Goal: Task Accomplishment & Management: Manage account settings

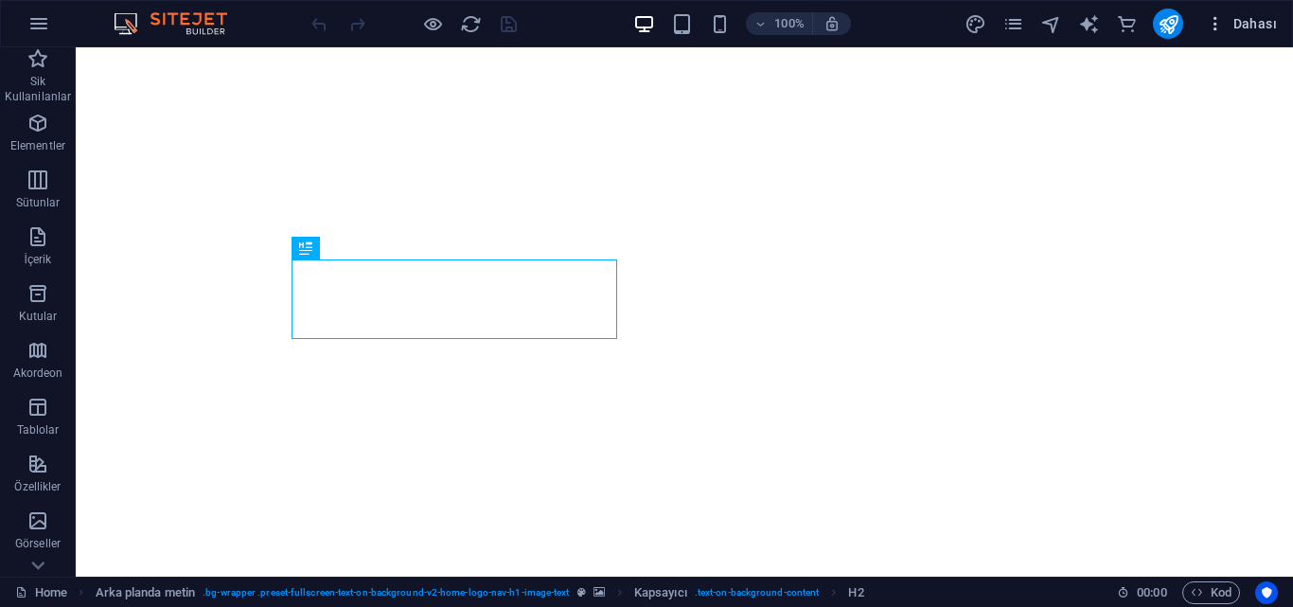
click at [1244, 15] on span "Dahası" at bounding box center [1241, 23] width 71 height 19
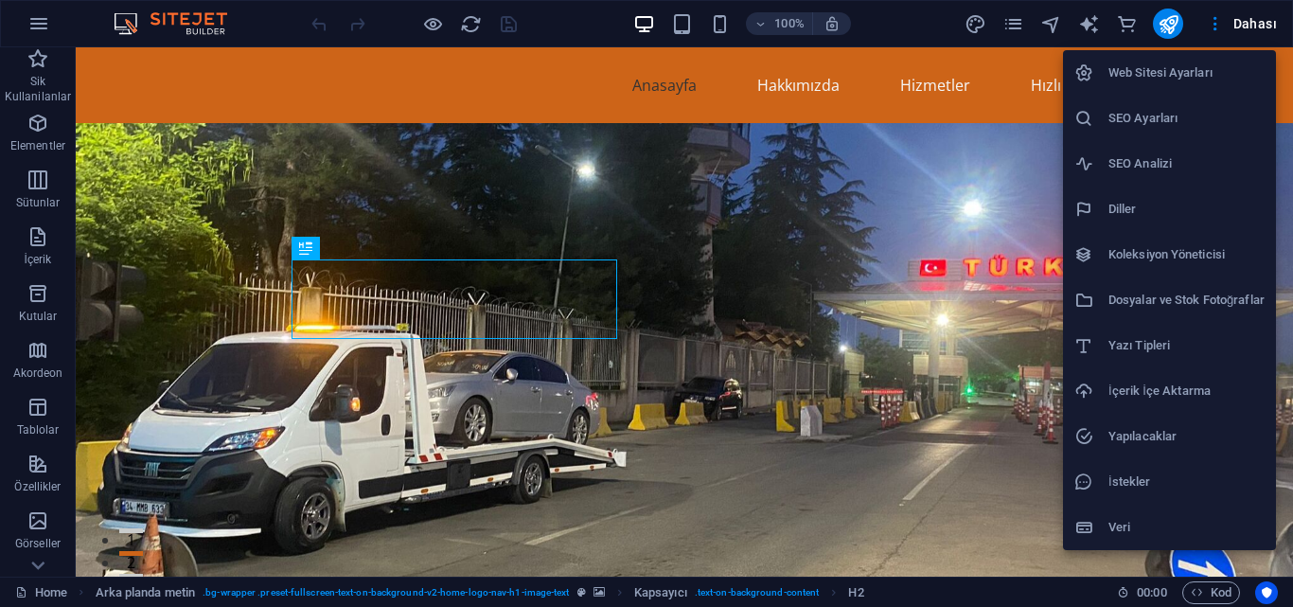
click at [1186, 124] on h6 "SEO Ayarları" at bounding box center [1186, 118] width 156 height 23
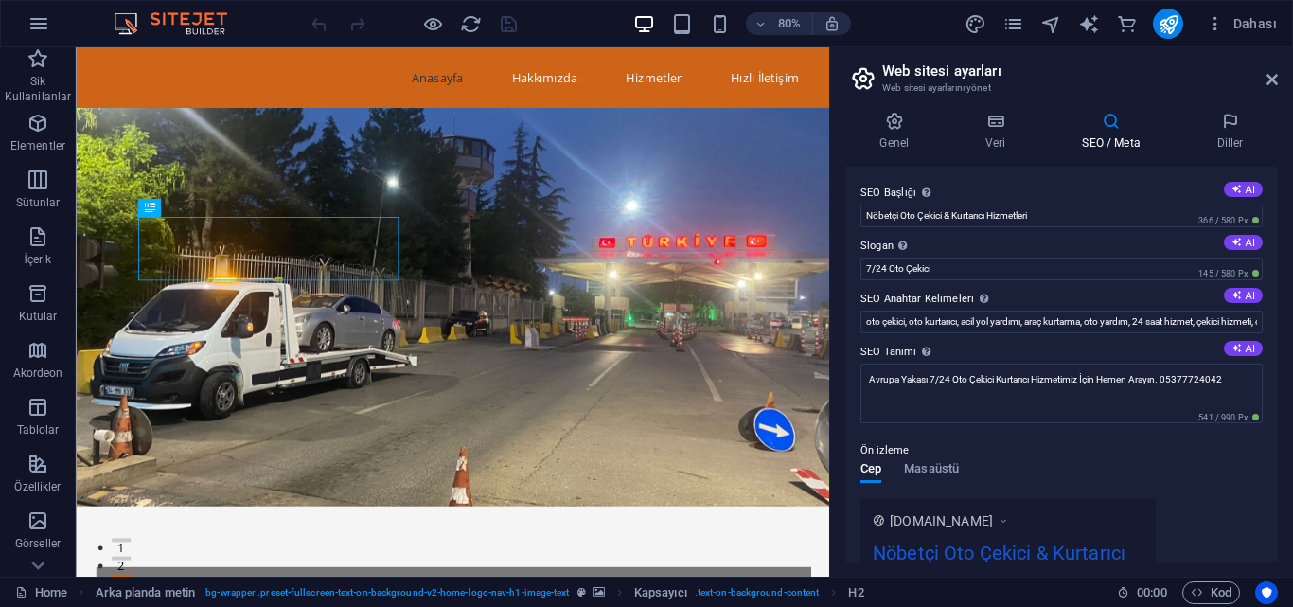
drag, startPoint x: 1278, startPoint y: 231, endPoint x: 1272, endPoint y: 311, distance: 80.7
click at [1272, 311] on div "Genel Veri SEO / Meta [PERSON_NAME] Web Sitesi Adı [DOMAIN_NAME] Logo Dosyaları…" at bounding box center [1061, 337] width 463 height 480
drag, startPoint x: 1272, startPoint y: 311, endPoint x: 1277, endPoint y: 334, distance: 23.2
click at [1277, 334] on div "SEO Başlığı Web sitenin başlığı - onu arama motoru sonuçlarında öne çıkan bir ş…" at bounding box center [1061, 364] width 433 height 395
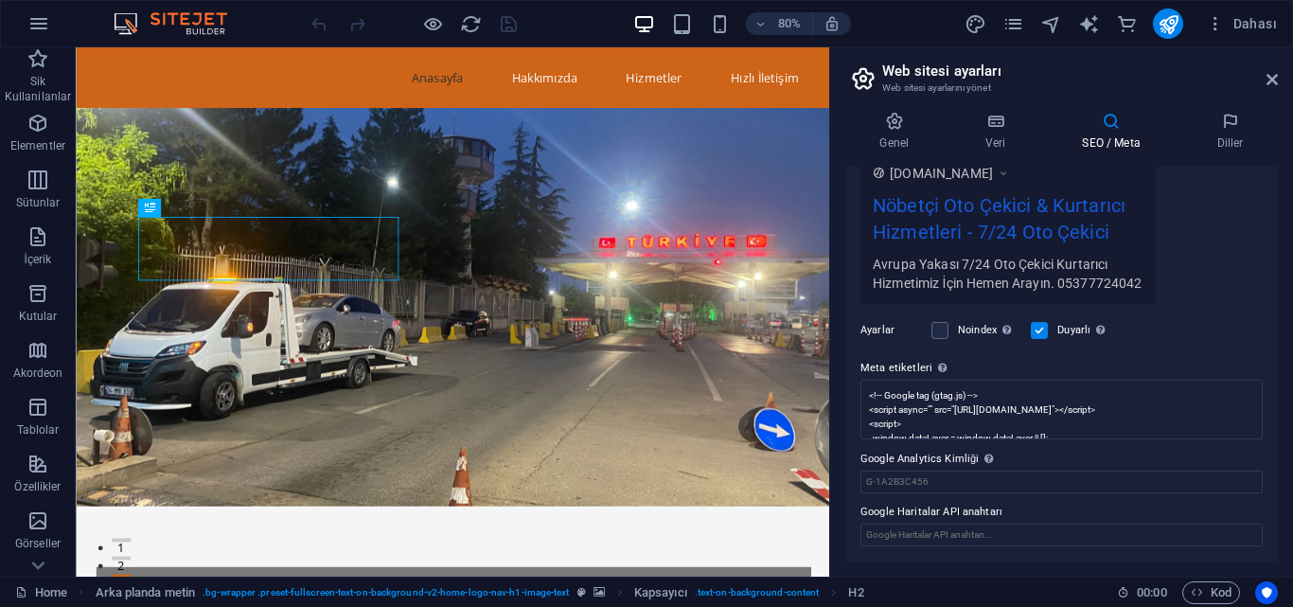
scroll to position [366, 0]
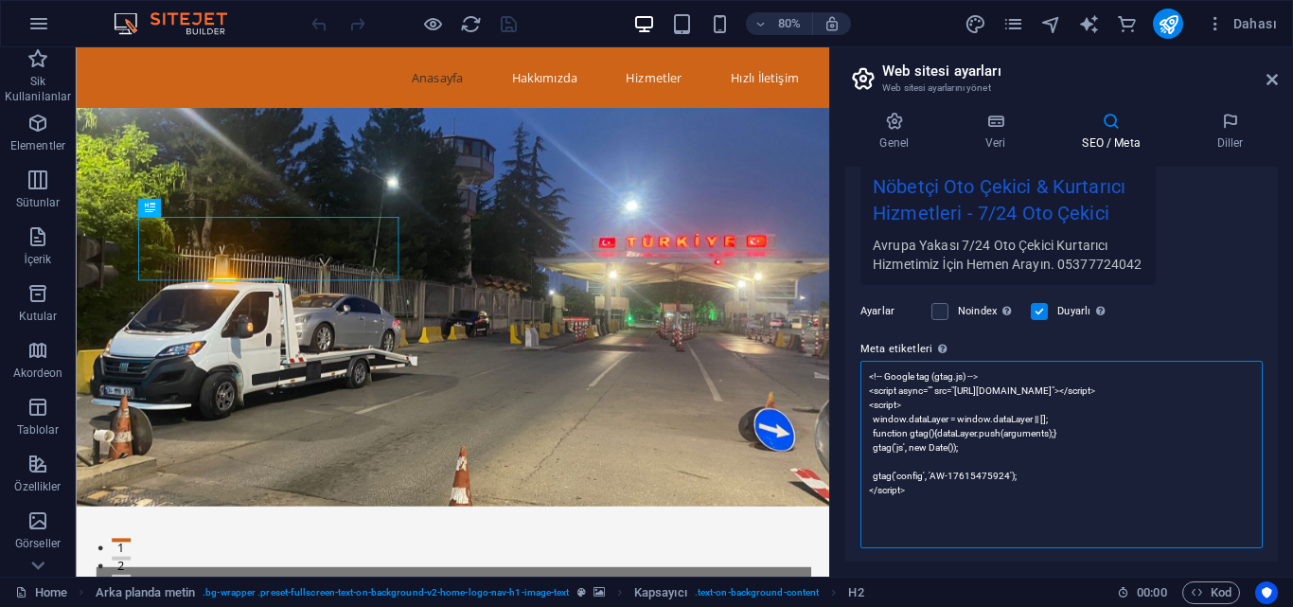
click at [1121, 420] on textarea "<!-- Google tag (gtag.js) --> <script async="" src="[URL][DOMAIN_NAME]"></scrip…" at bounding box center [1061, 454] width 402 height 187
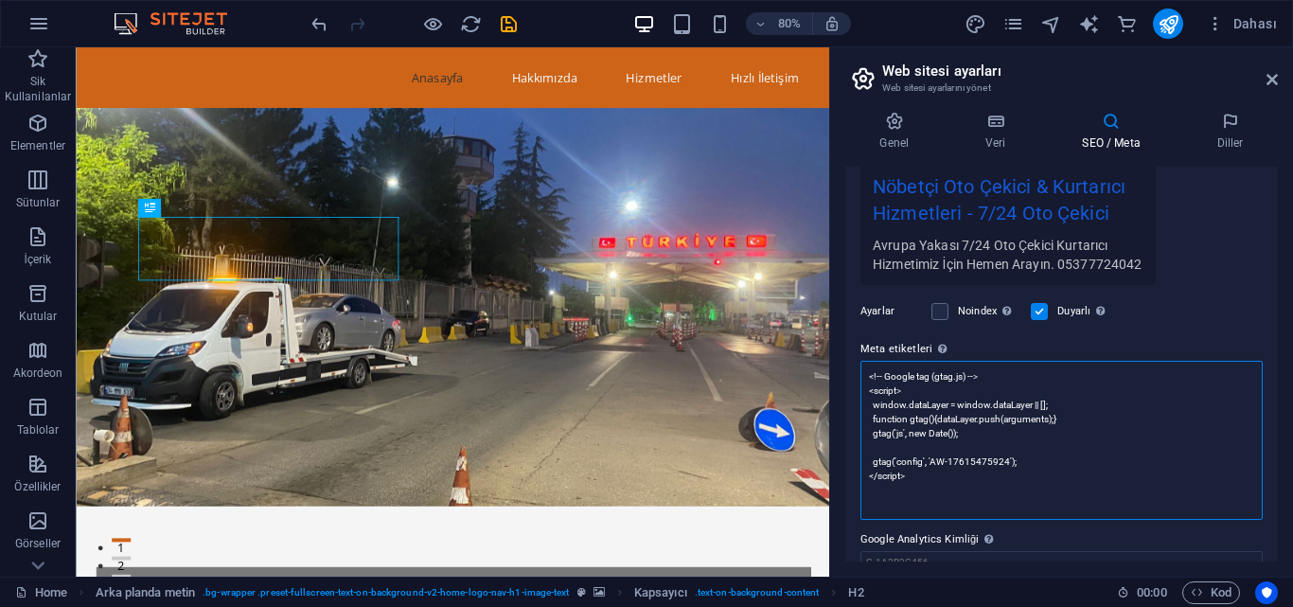
click at [994, 520] on textarea "<!-- Google tag (gtag.js) --> <script> window.dataLayer = window.dataLayer || […" at bounding box center [1061, 440] width 402 height 159
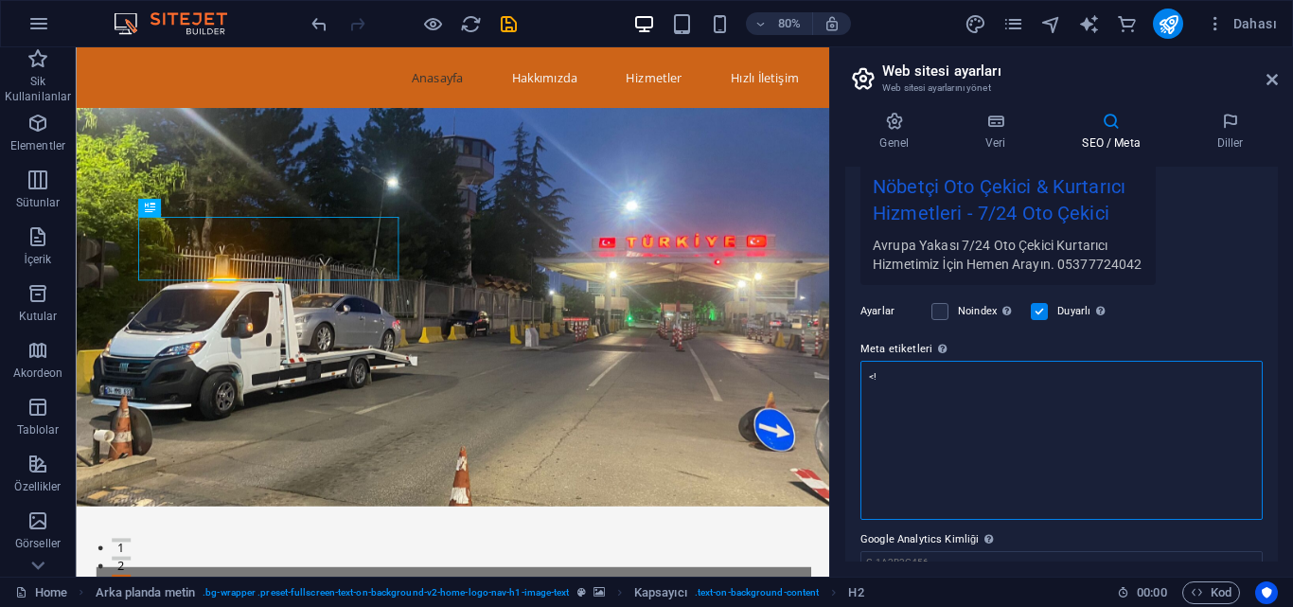
type textarea "<"
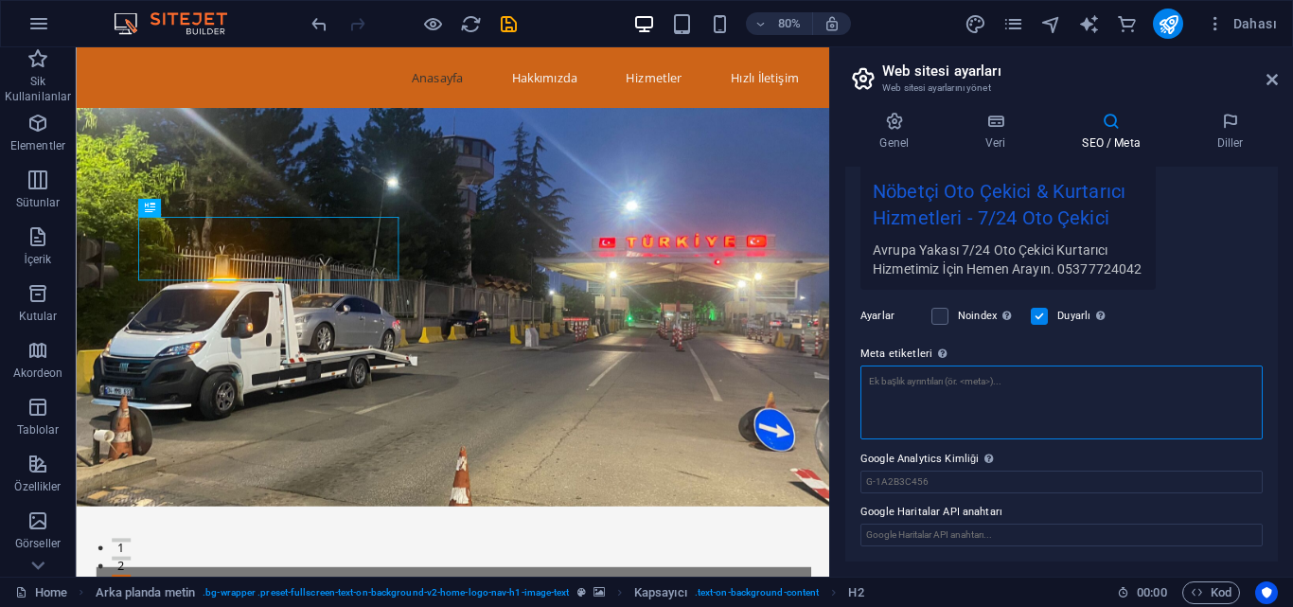
paste textarea "<!-- Google tag (gtag.js) --> <script async src="[URL][DOMAIN_NAME]"></script> …"
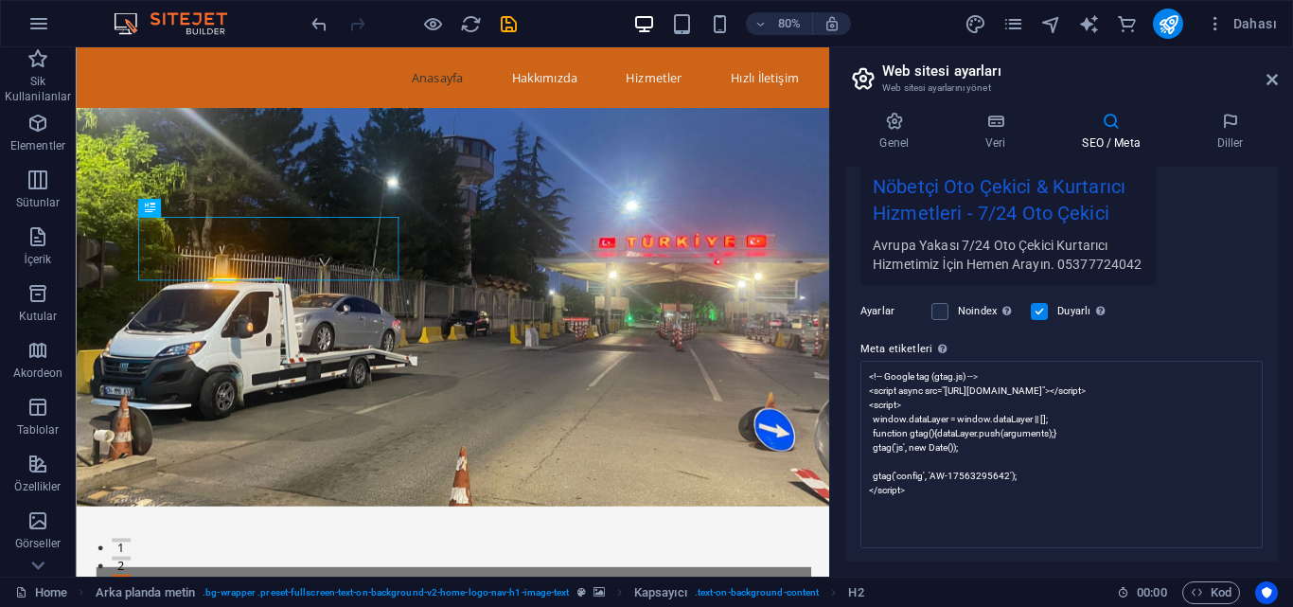
type textarea "<!-- Google tag (gtag.js) --> <script async="" src="[URL][DOMAIN_NAME]"></scrip…"
click at [959, 495] on figure at bounding box center [547, 372] width 942 height 498
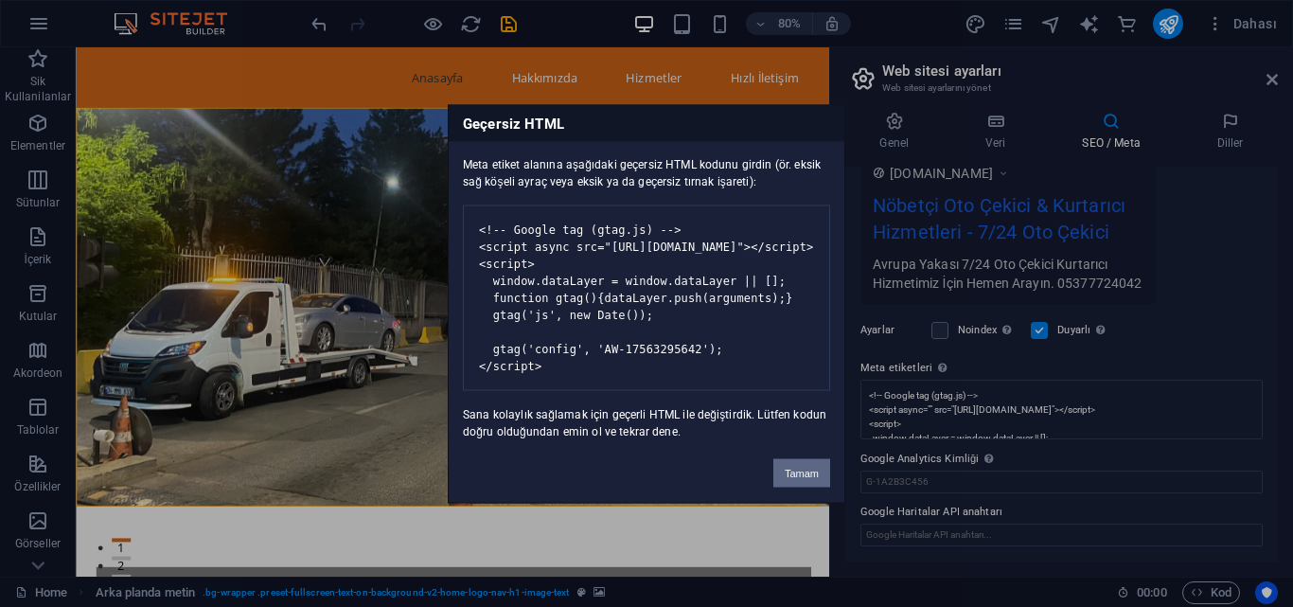
click at [797, 485] on button "Tamam" at bounding box center [801, 472] width 57 height 28
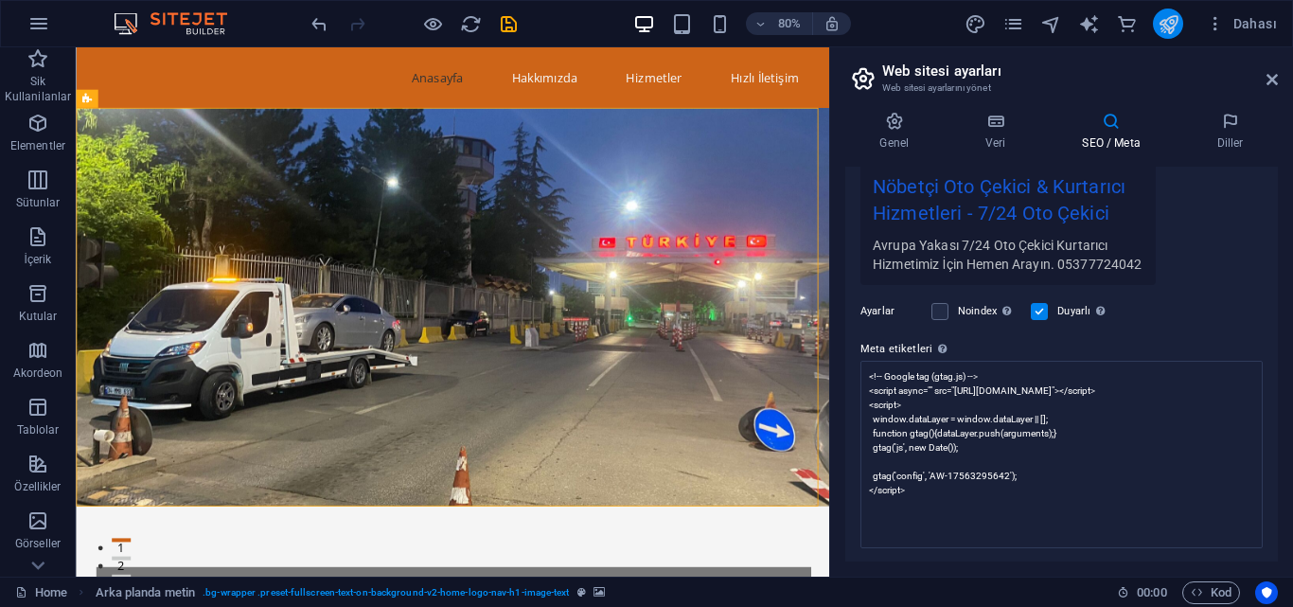
click at [1160, 35] on button "publish" at bounding box center [1168, 24] width 30 height 30
